Goal: Information Seeking & Learning: Learn about a topic

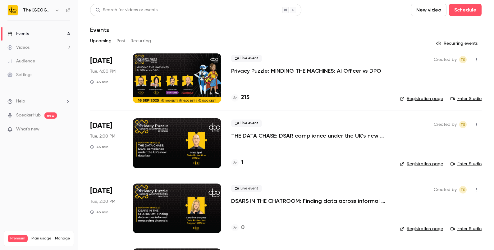
click at [240, 71] on p "Privacy Puzzle: MINDING THE MACHINES: AI Officer vs DPO" at bounding box center [306, 70] width 150 height 7
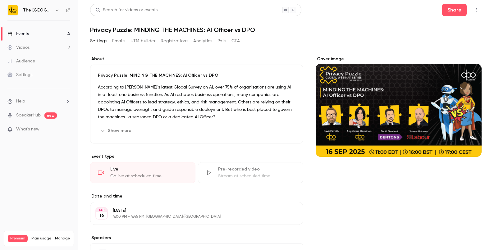
click at [43, 31] on link "Events 4" at bounding box center [39, 34] width 78 height 14
